Goal: Transaction & Acquisition: Purchase product/service

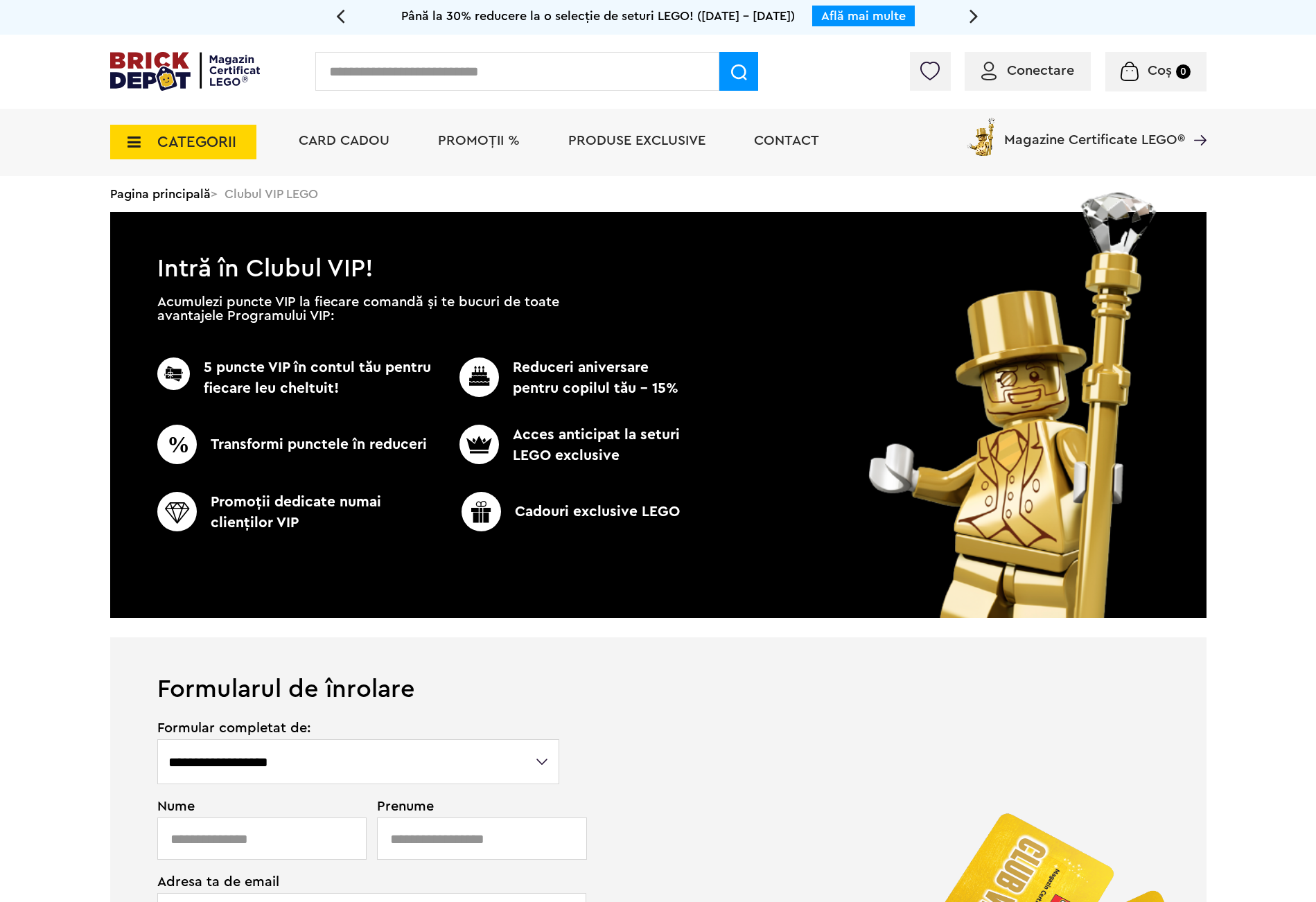
click at [976, 15] on icon at bounding box center [974, 15] width 9 height 24
click at [977, 15] on icon at bounding box center [974, 15] width 9 height 24
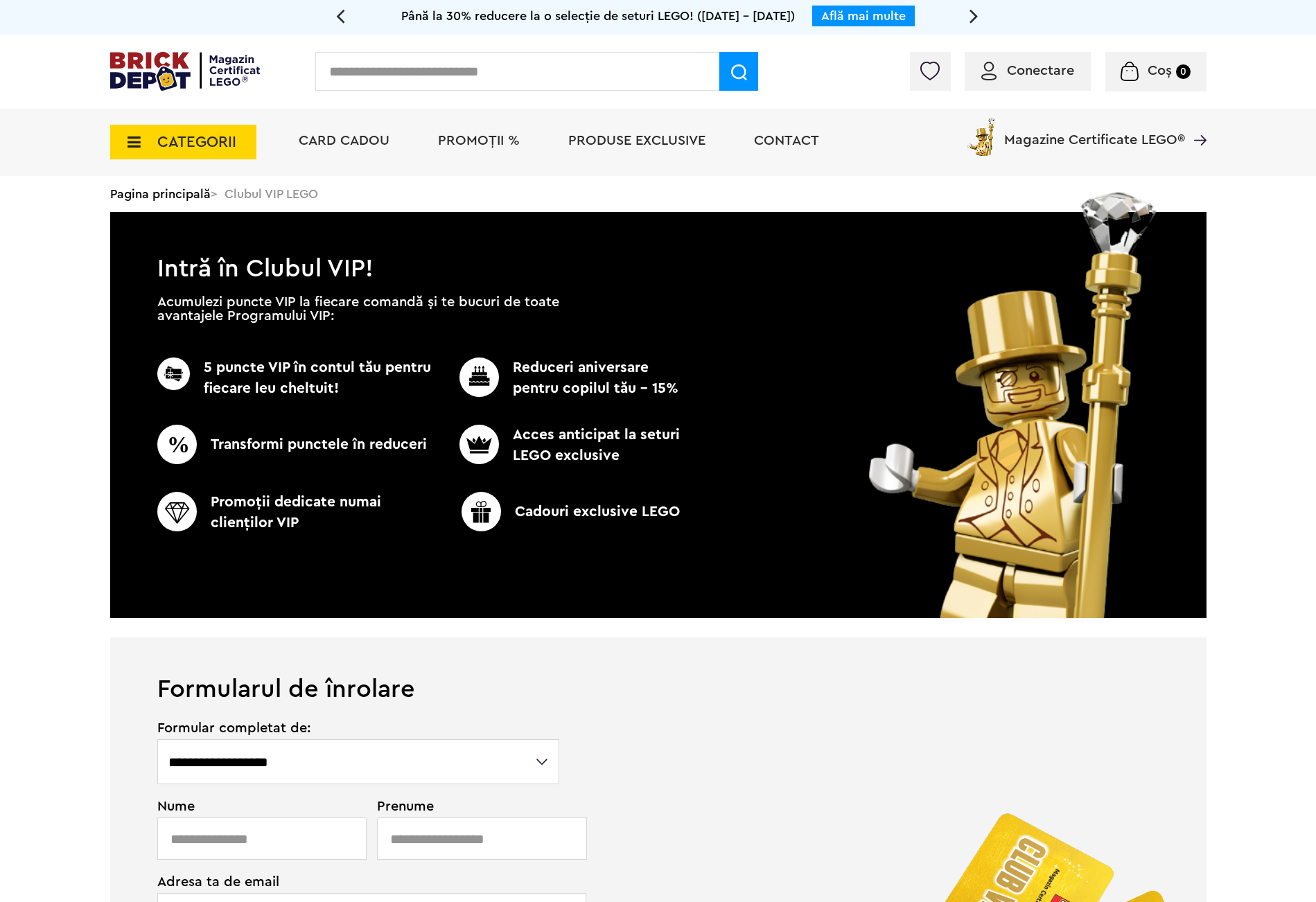
click at [977, 15] on icon at bounding box center [974, 15] width 9 height 24
click at [976, 15] on icon at bounding box center [974, 15] width 9 height 24
click at [788, 14] on span "Până la 40% REDUCERE la o selecție de articole școlare LEGO! ([DATE] - [DATE])" at bounding box center [598, 16] width 462 height 13
click at [926, 10] on link "Află mai multe" at bounding box center [897, 16] width 84 height 13
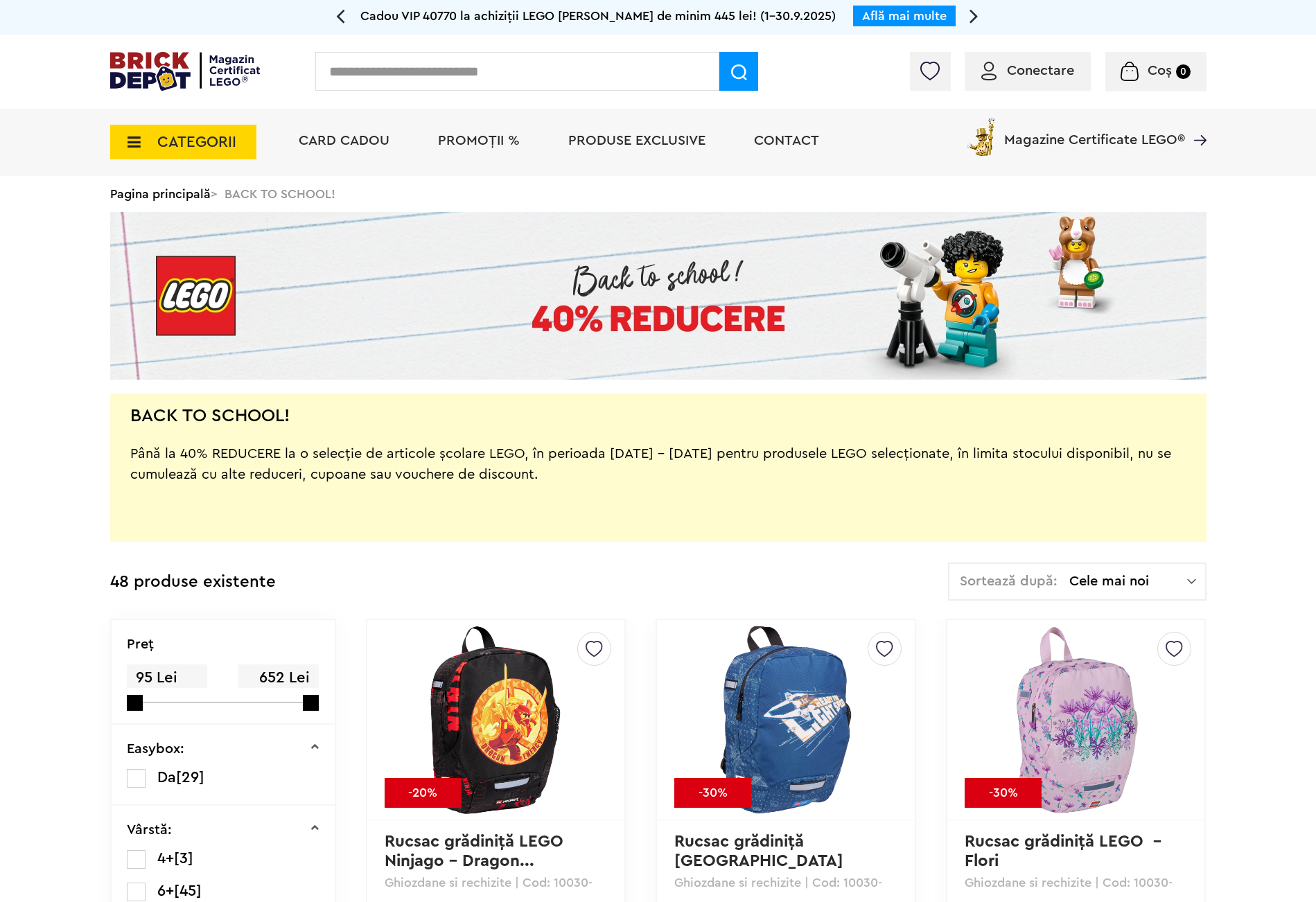
click at [481, 140] on span "PROMOȚII %" at bounding box center [479, 140] width 82 height 14
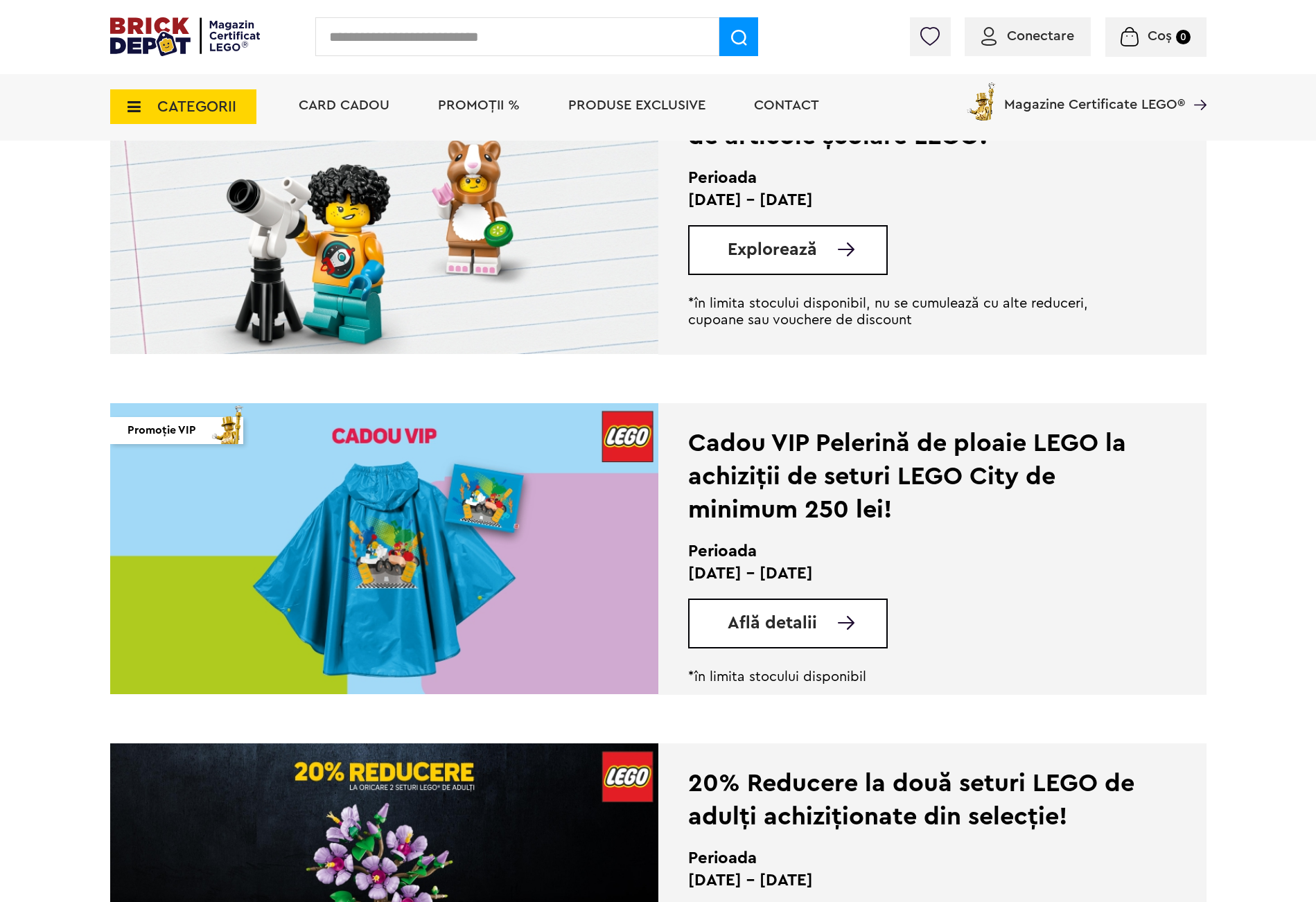
scroll to position [519, 0]
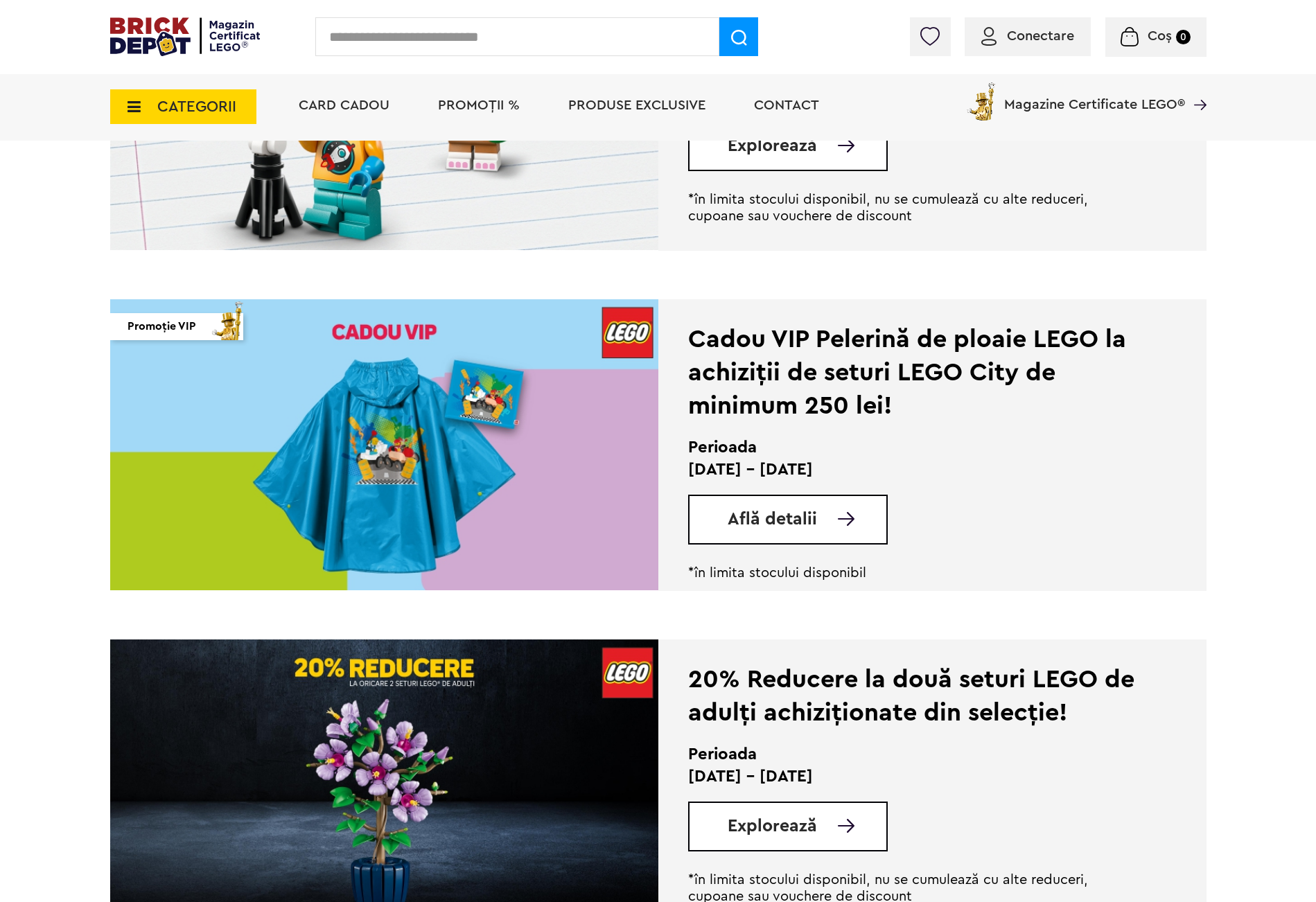
click at [772, 505] on div "Află detalii" at bounding box center [788, 519] width 200 height 50
click at [786, 510] on span "Află detalii" at bounding box center [772, 519] width 89 height 18
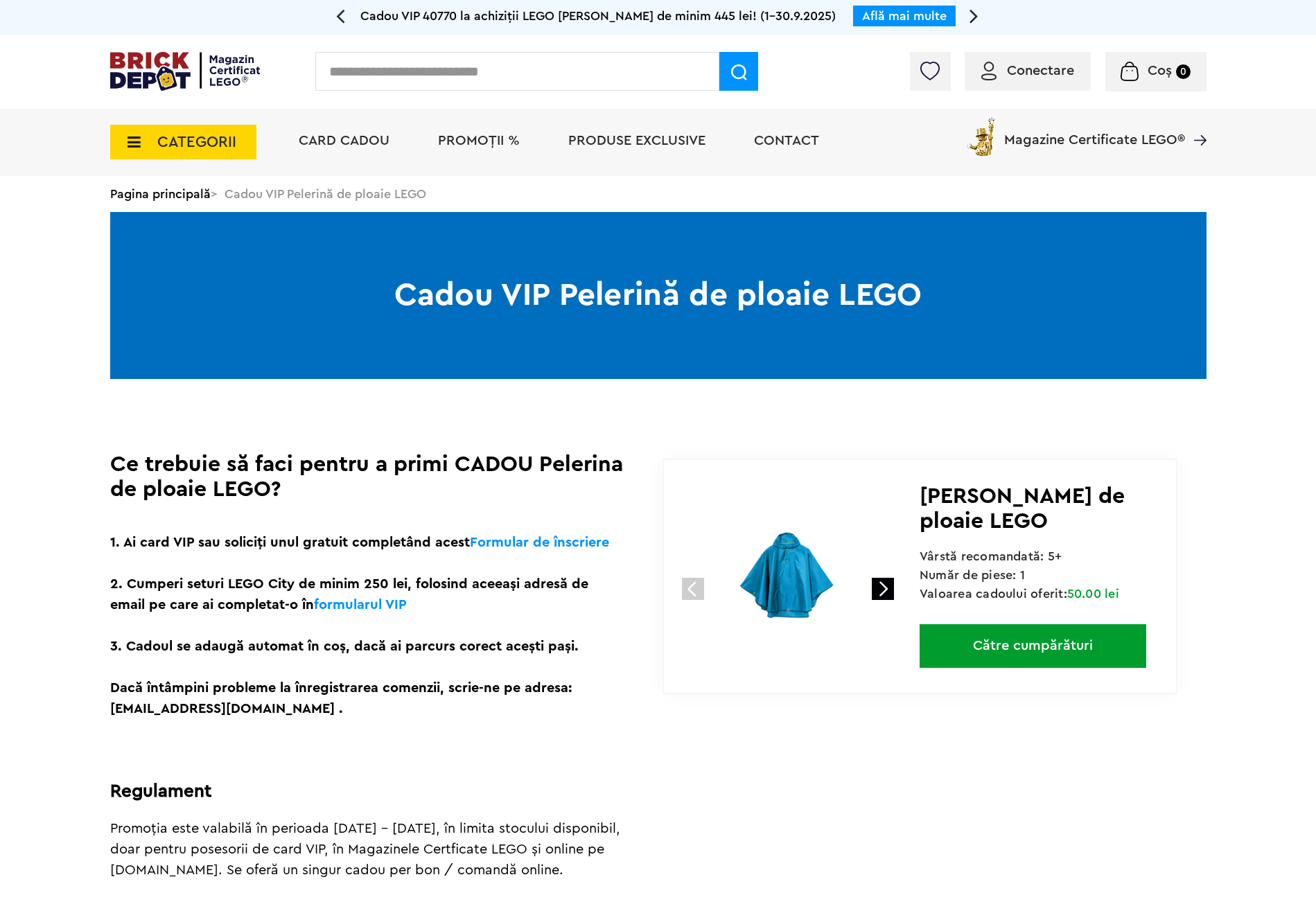
click at [1058, 640] on link "Către cumpărături" at bounding box center [1033, 646] width 226 height 43
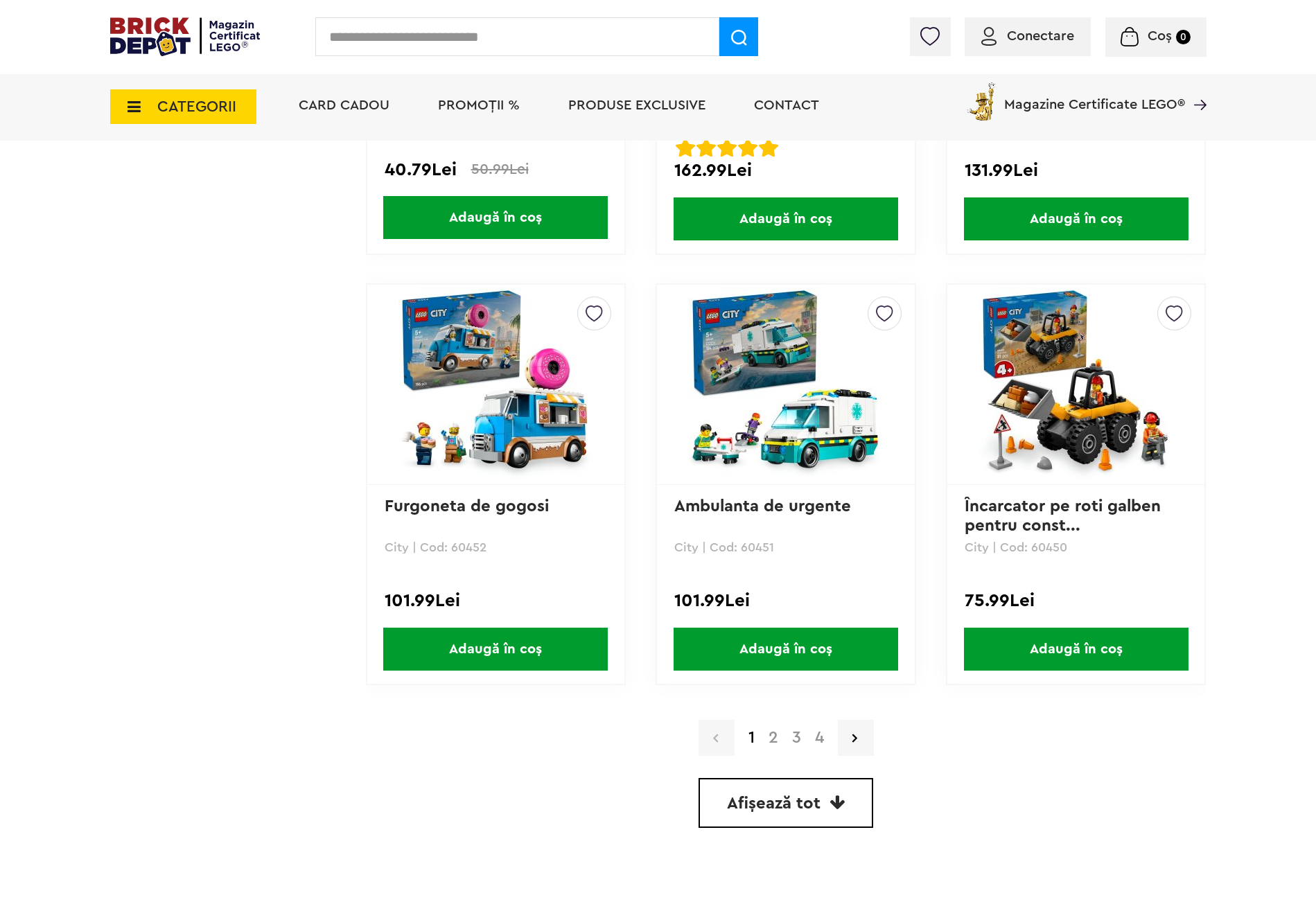
scroll to position [3741, 0]
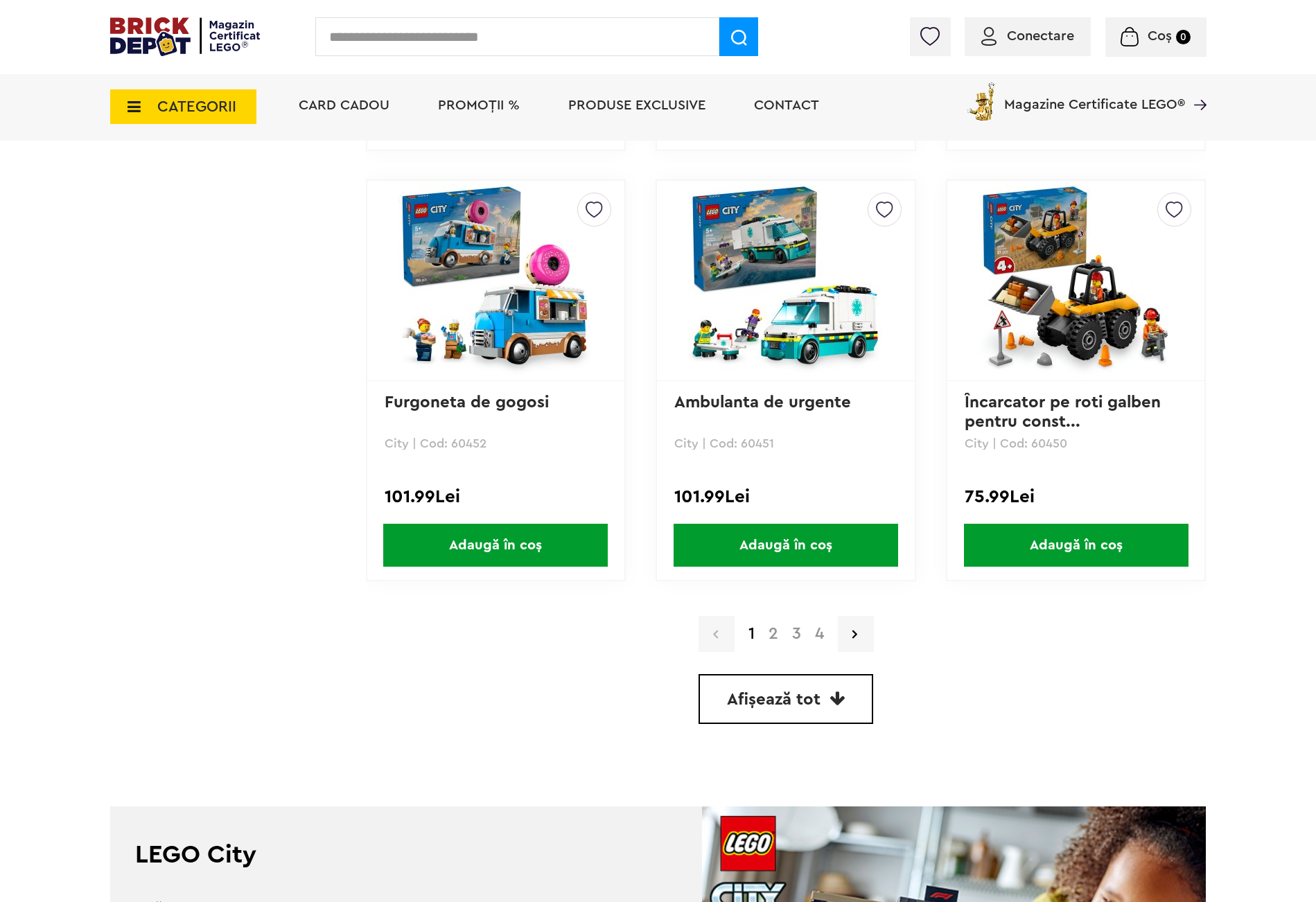
click at [783, 626] on link "2" at bounding box center [773, 634] width 23 height 17
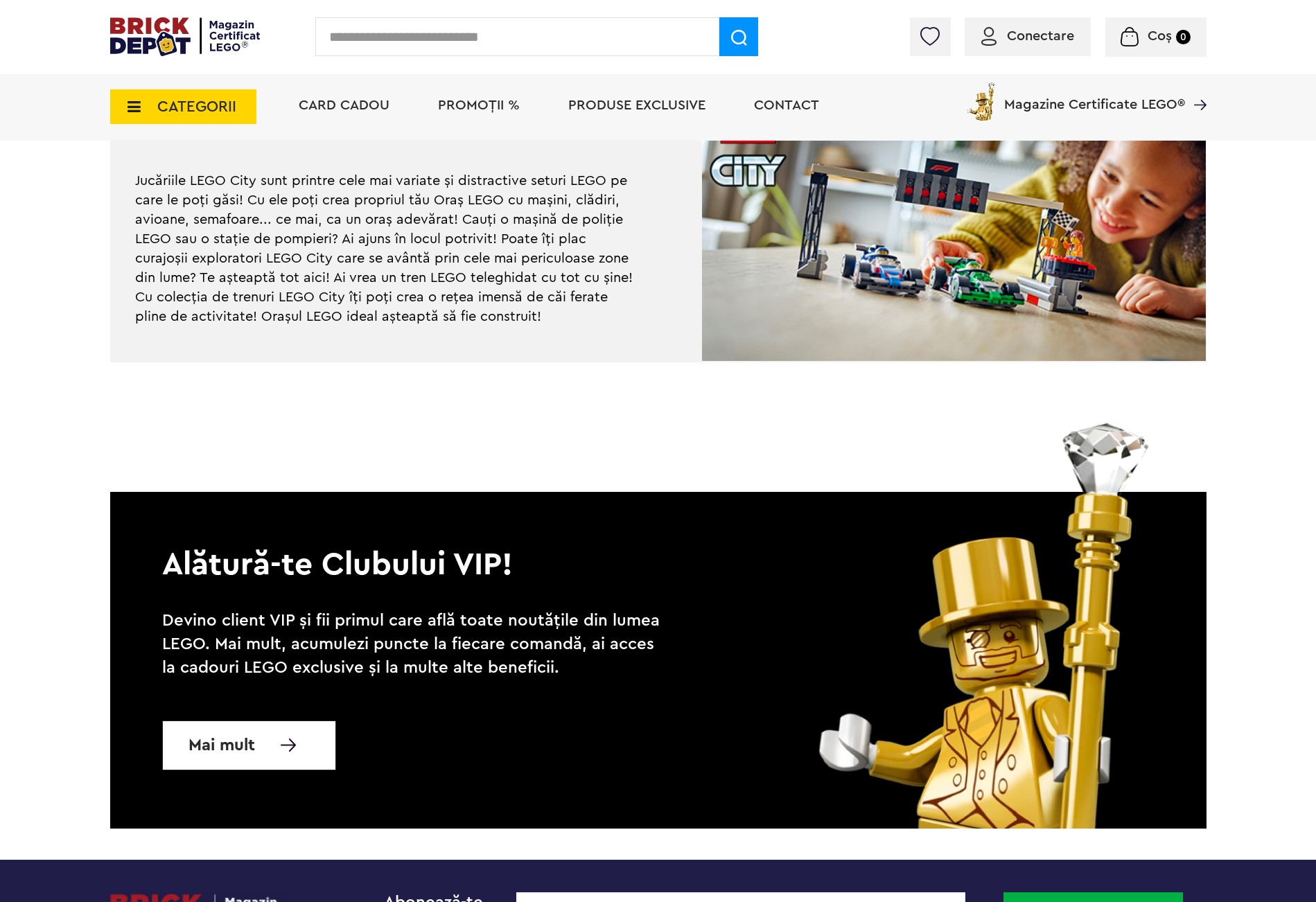
scroll to position [4053, 0]
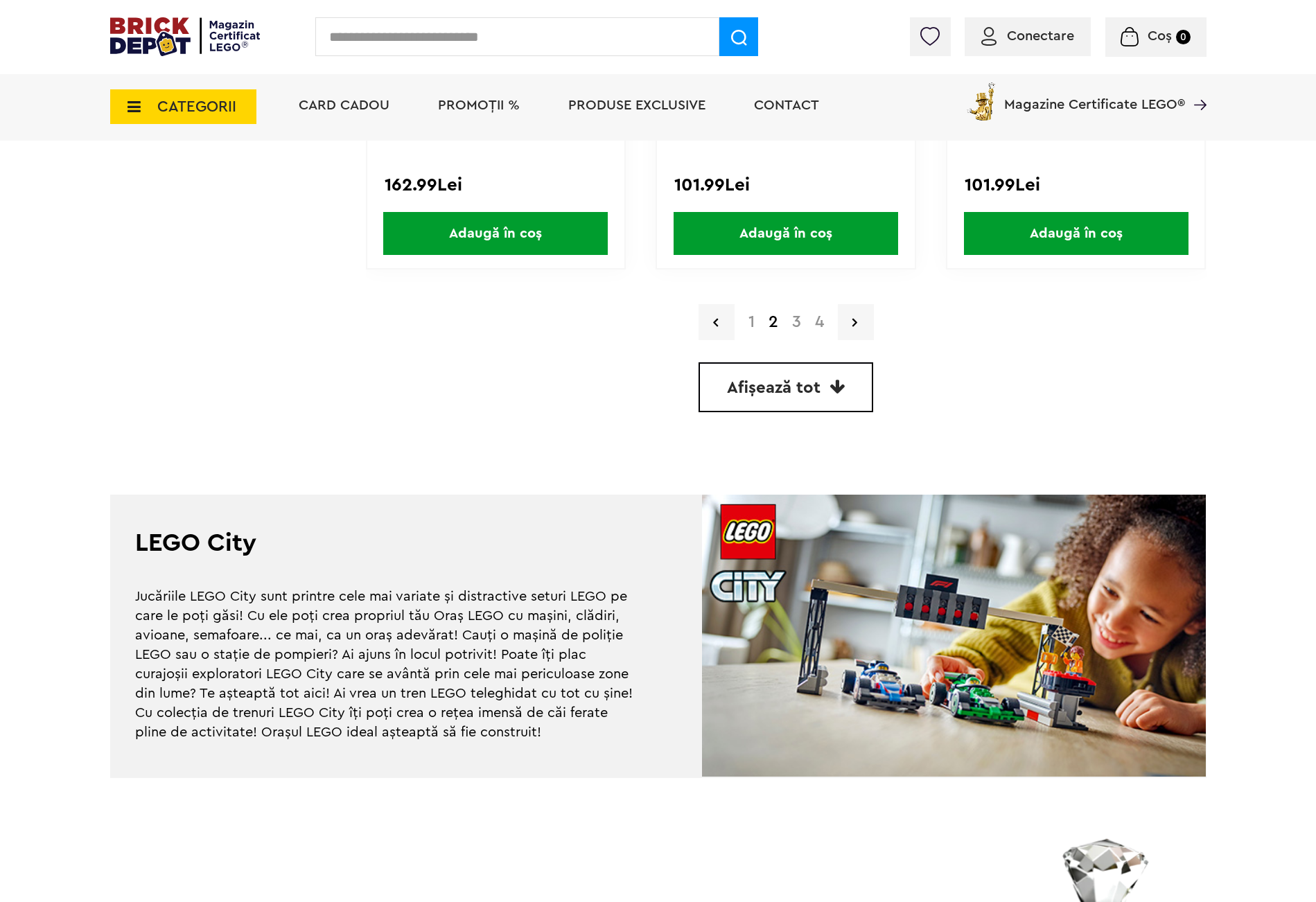
click at [813, 314] on link "4" at bounding box center [820, 322] width 22 height 17
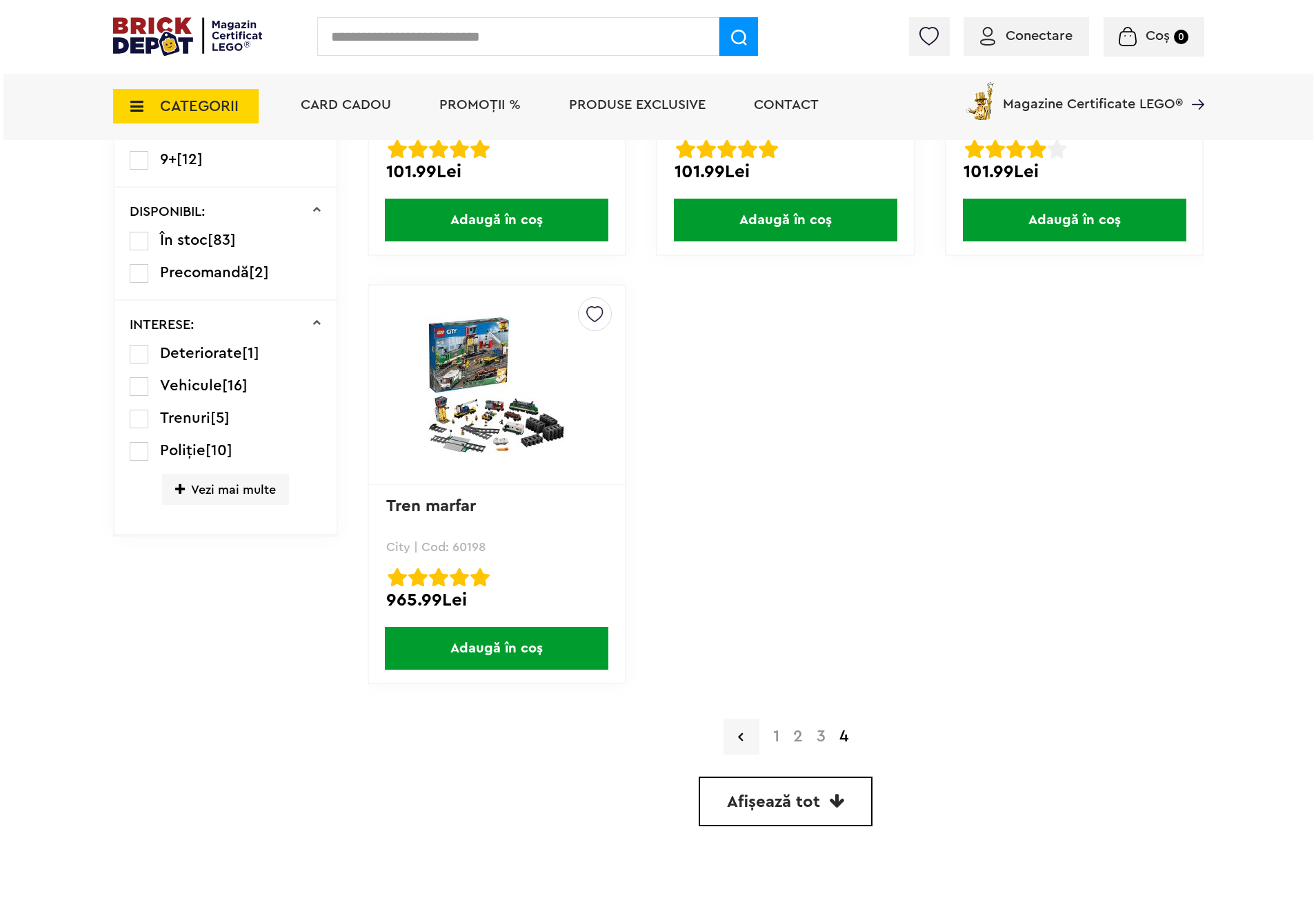
scroll to position [724, 0]
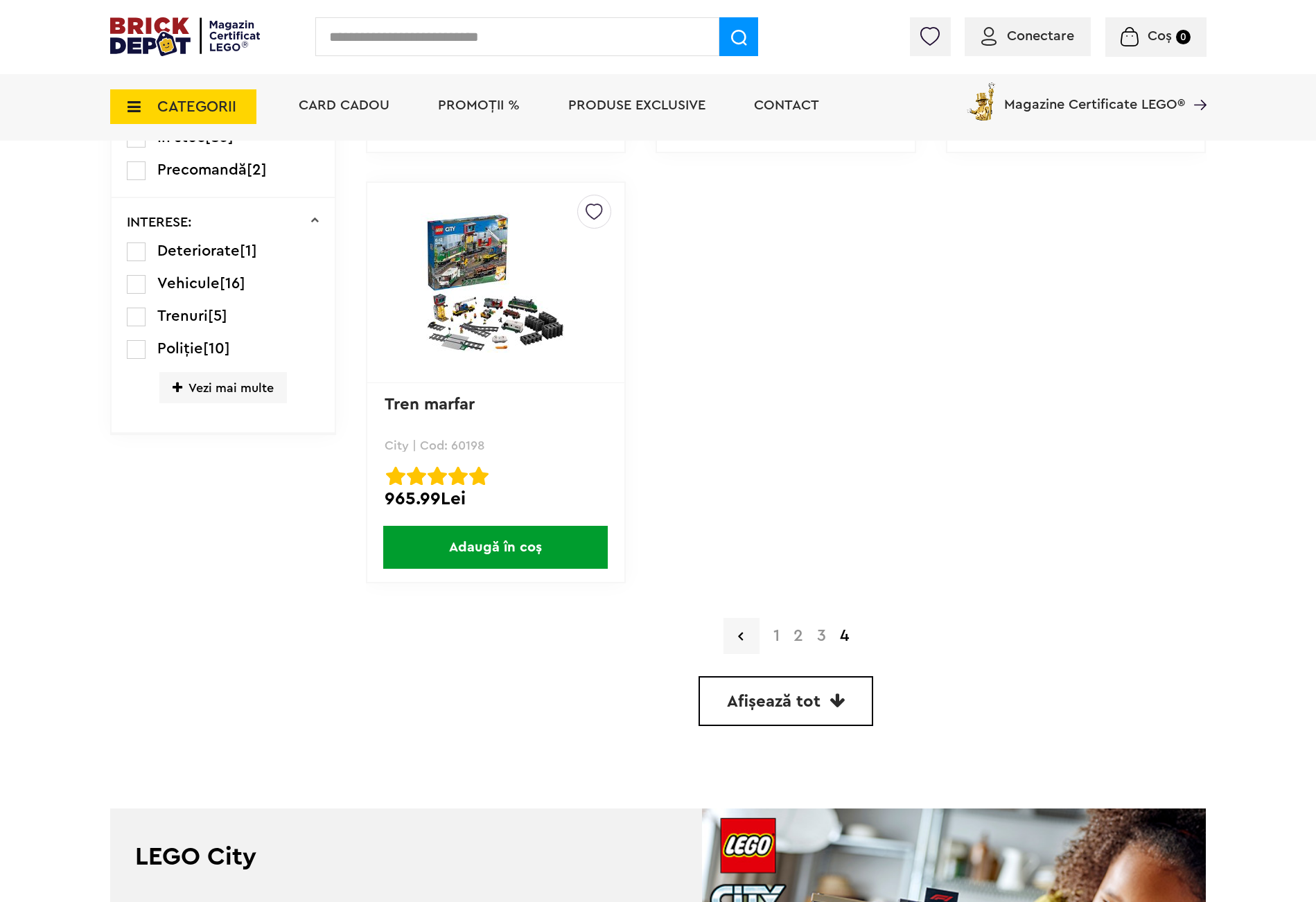
click at [393, 43] on input "text" at bounding box center [517, 37] width 404 height 39
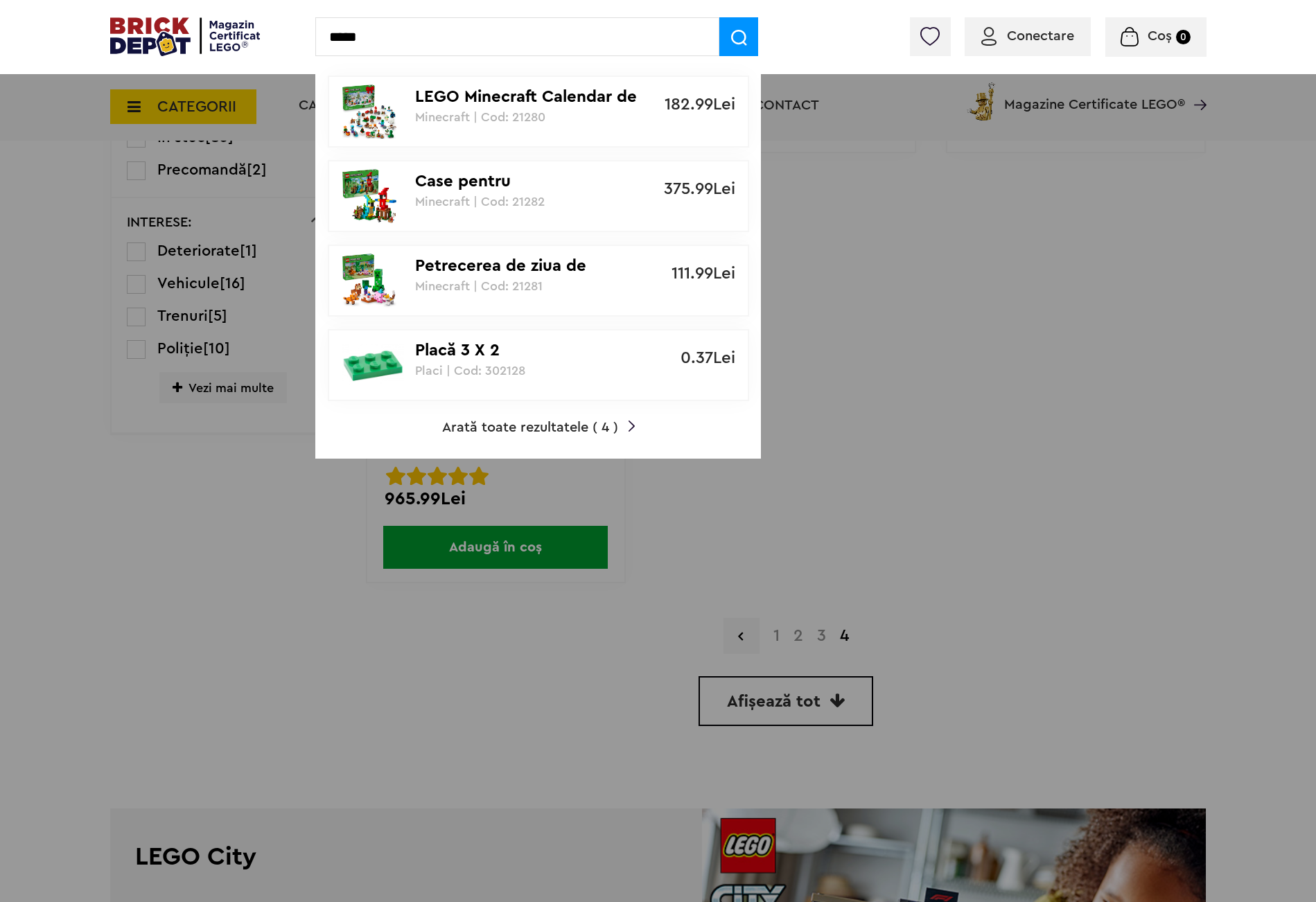
type input "*****"
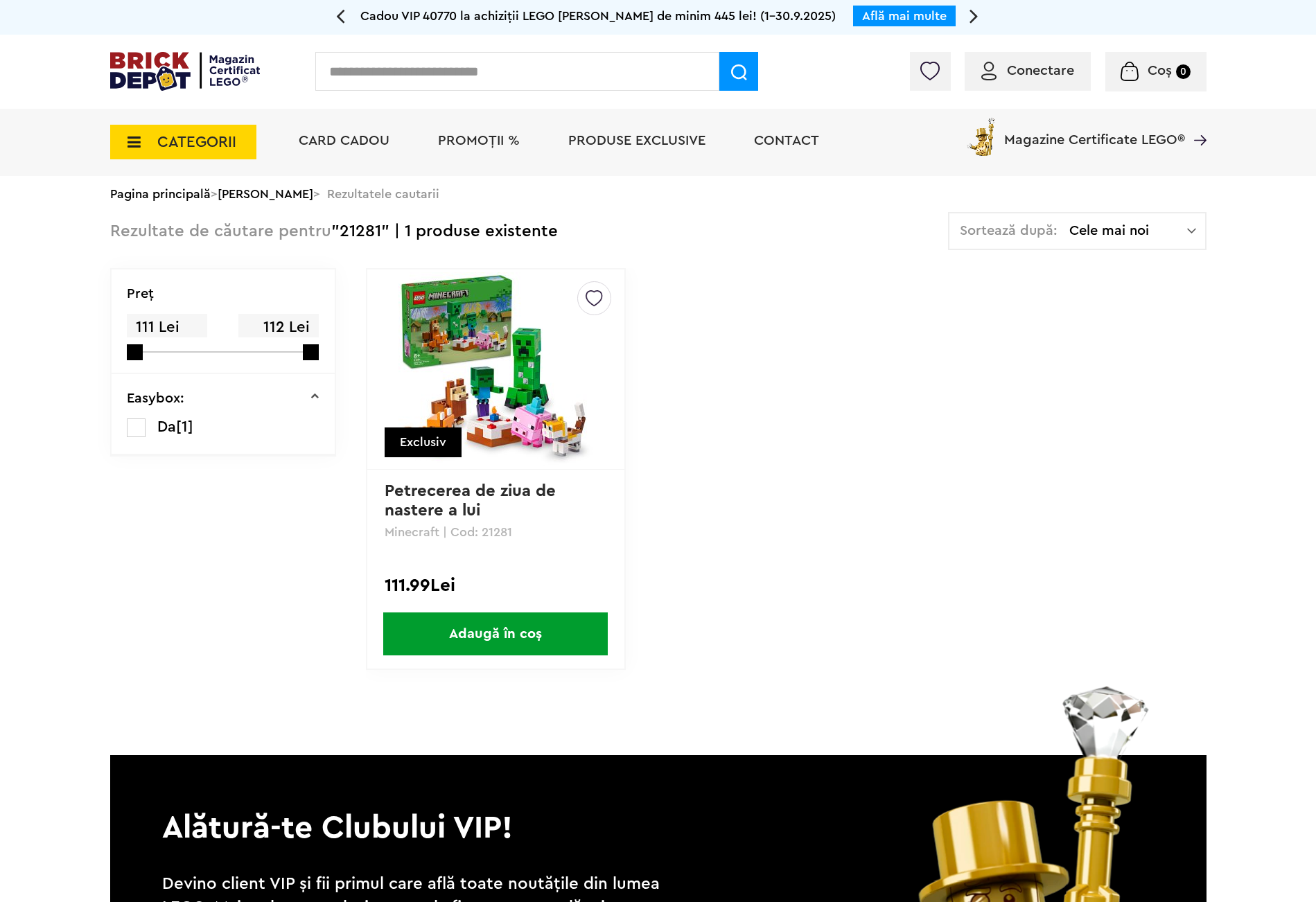
click at [514, 324] on img at bounding box center [495, 369] width 194 height 194
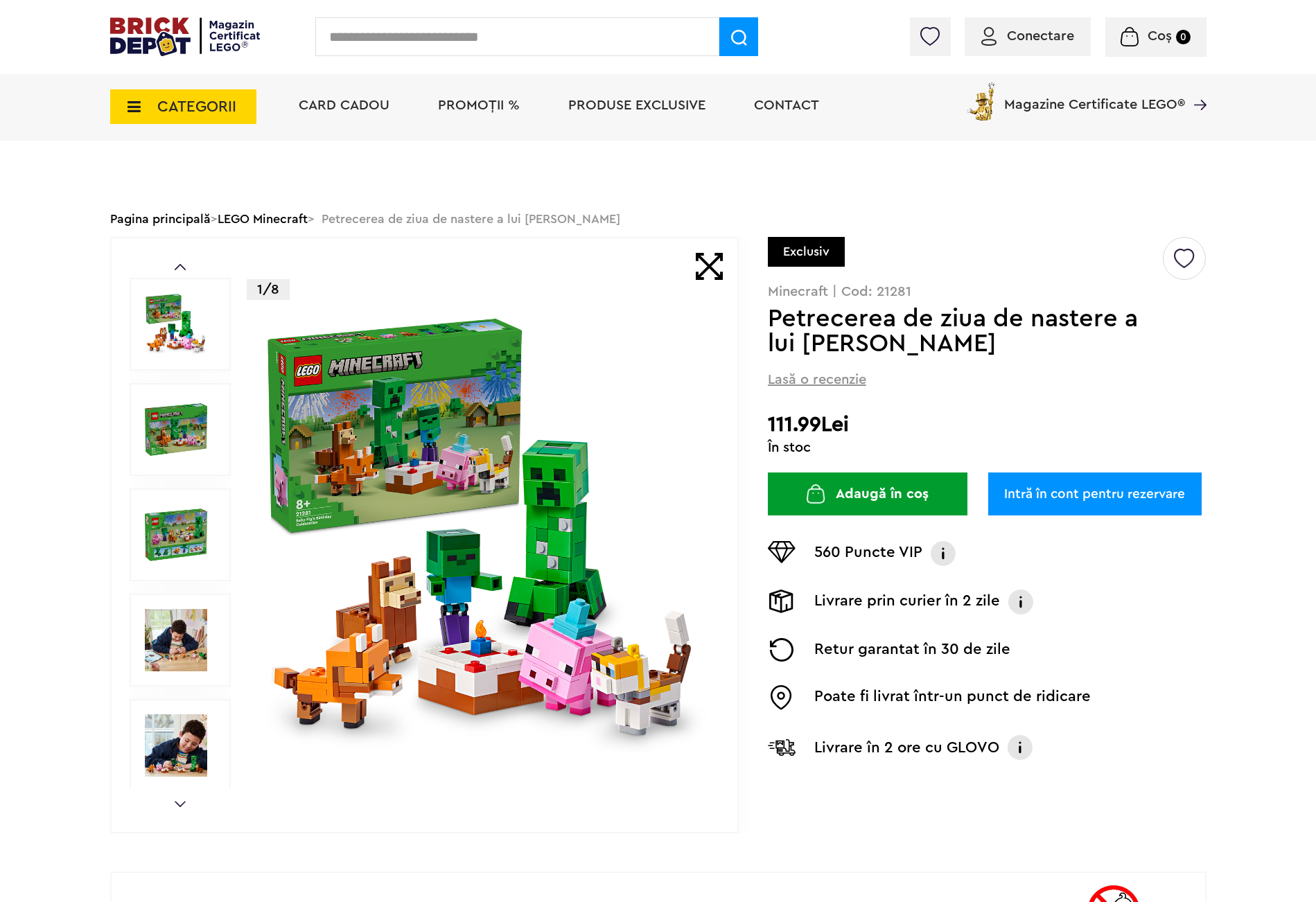
scroll to position [311, 0]
